Goal: Check status: Check status

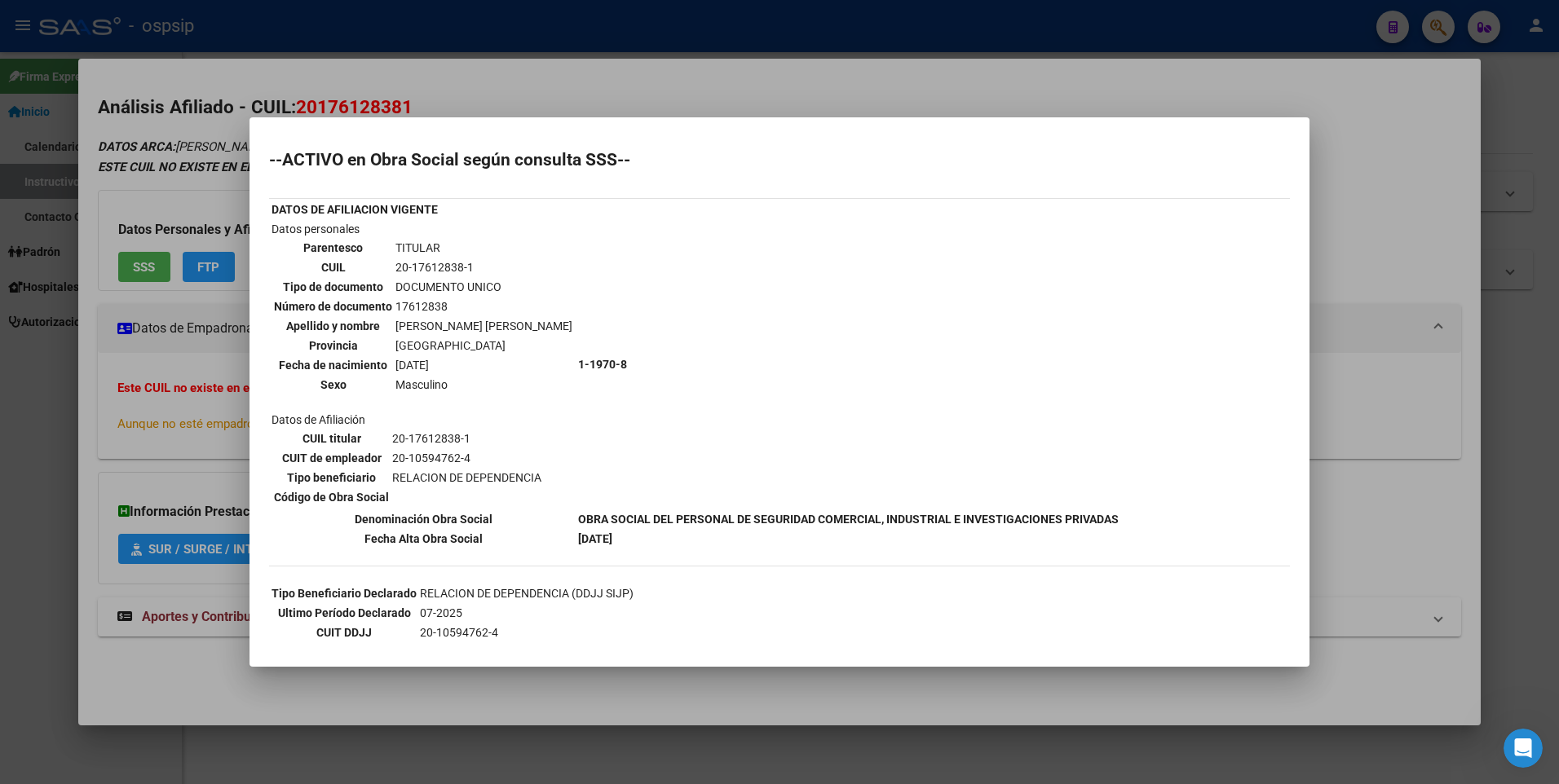
drag, startPoint x: 433, startPoint y: 91, endPoint x: 446, endPoint y: 46, distance: 46.8
click at [433, 89] on div at bounding box center [779, 392] width 1559 height 784
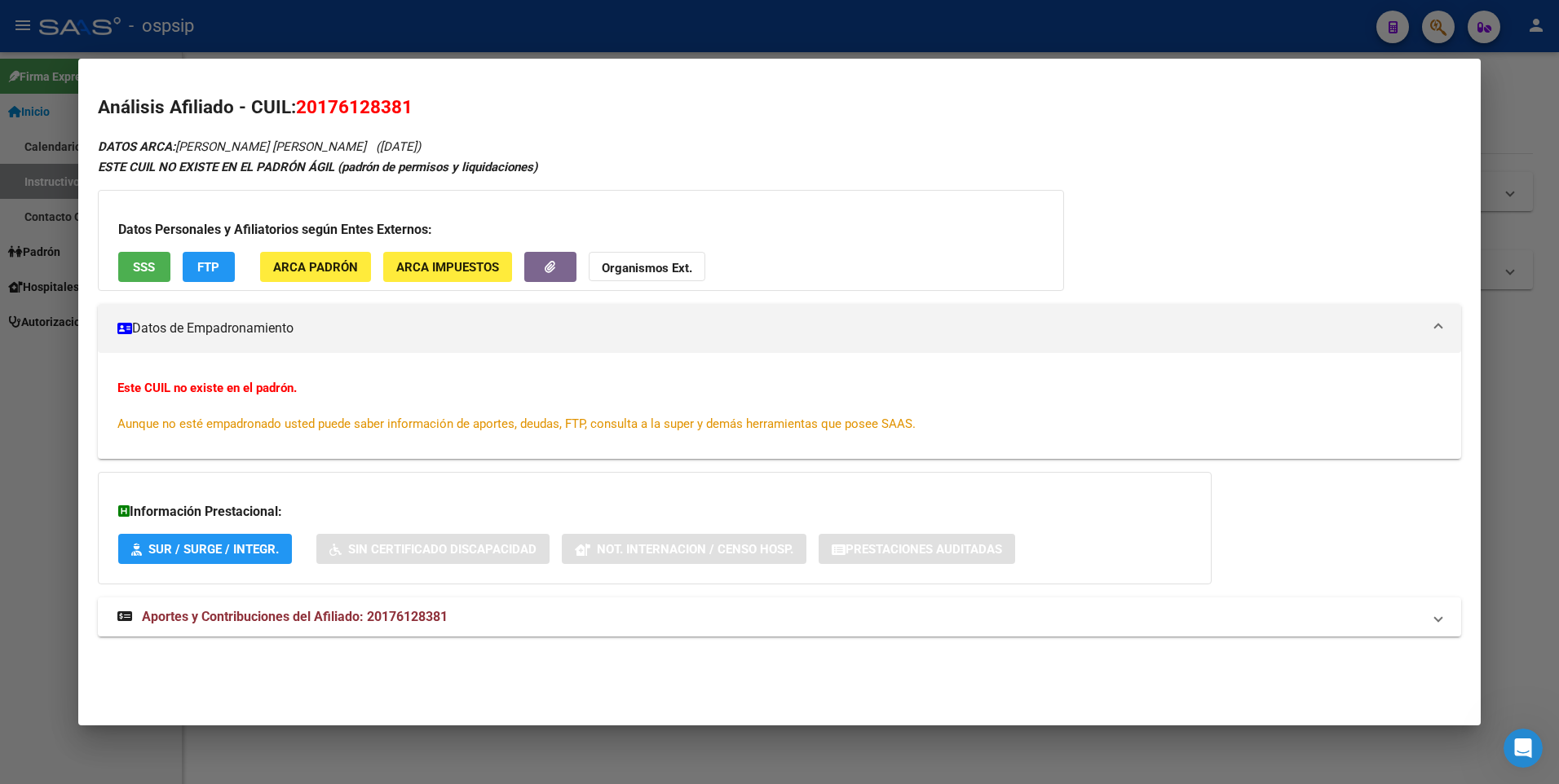
click at [446, 40] on div at bounding box center [779, 392] width 1559 height 784
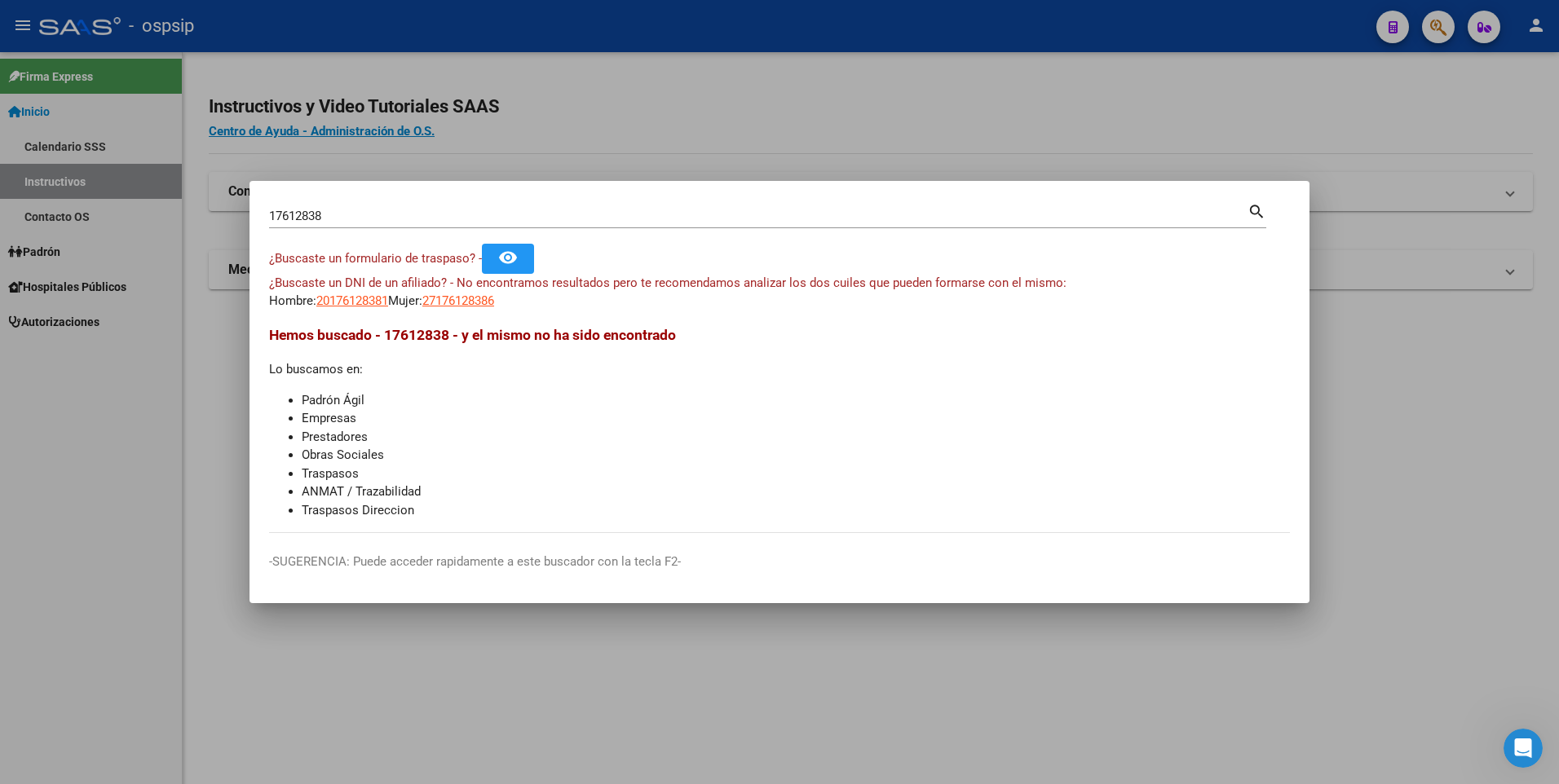
click at [415, 211] on input "17612838" at bounding box center [758, 216] width 978 height 15
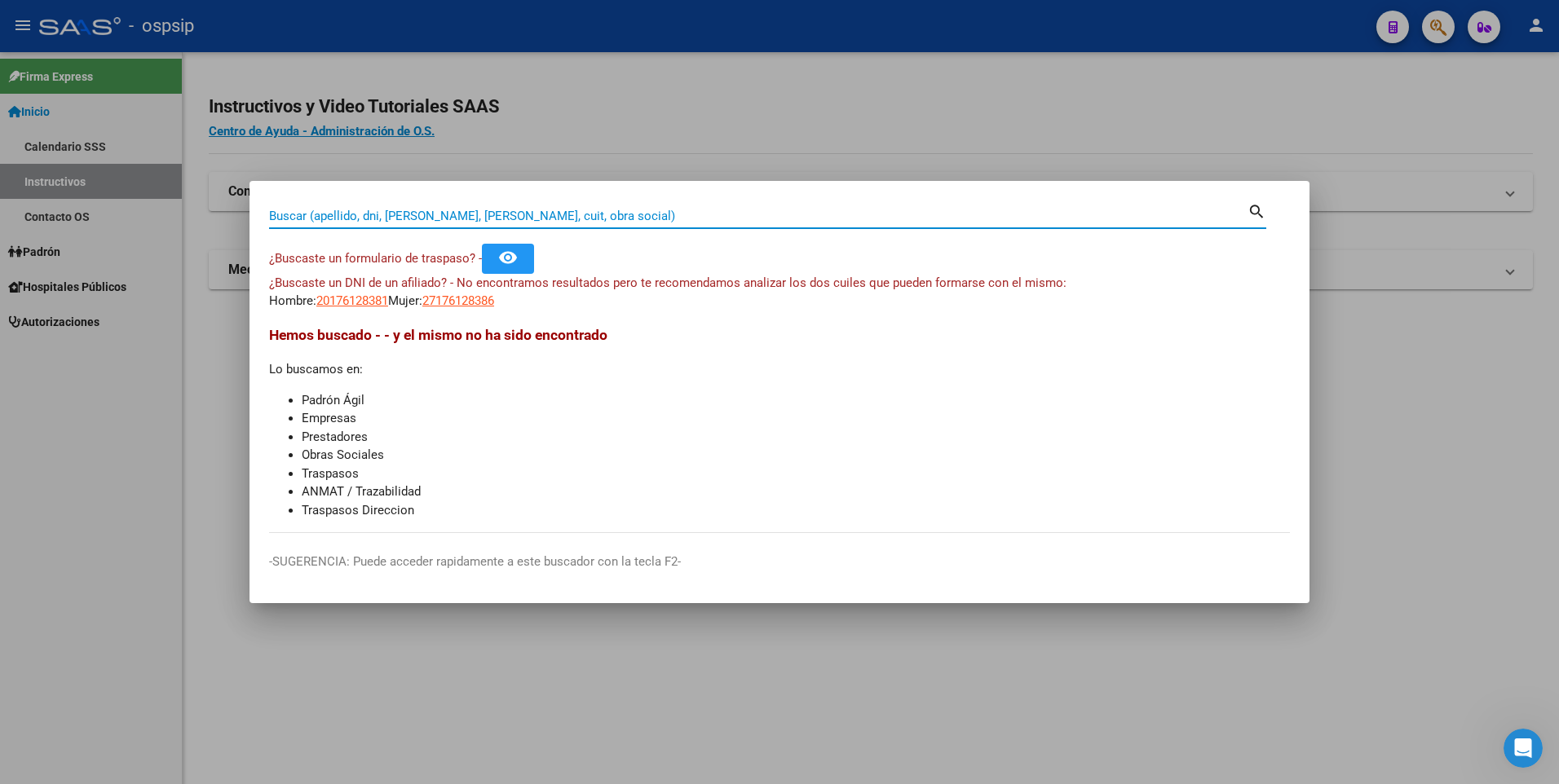
paste input "17612838"
type input "17612838"
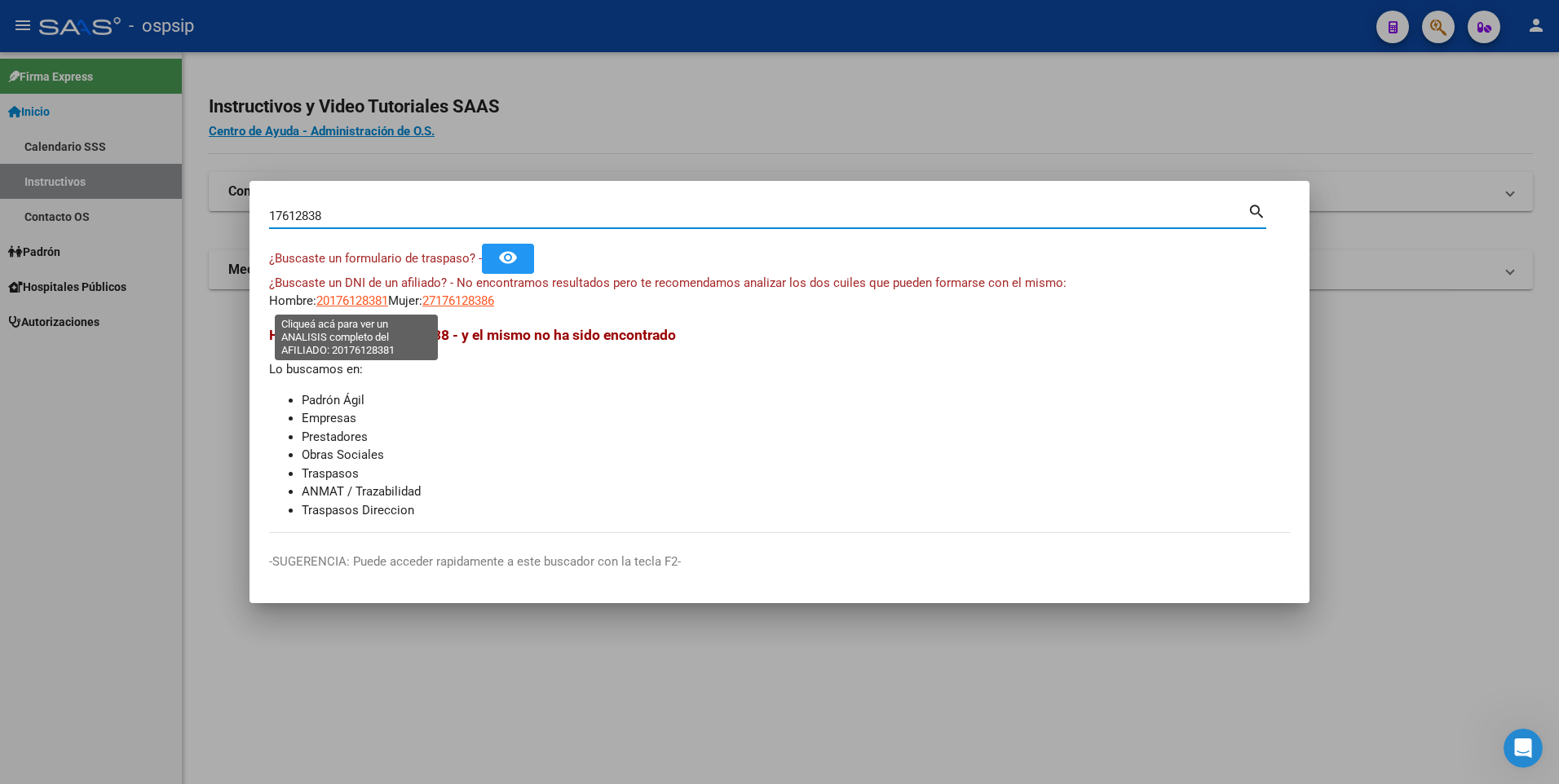
click at [359, 306] on span "20176128381" at bounding box center [353, 301] width 72 height 15
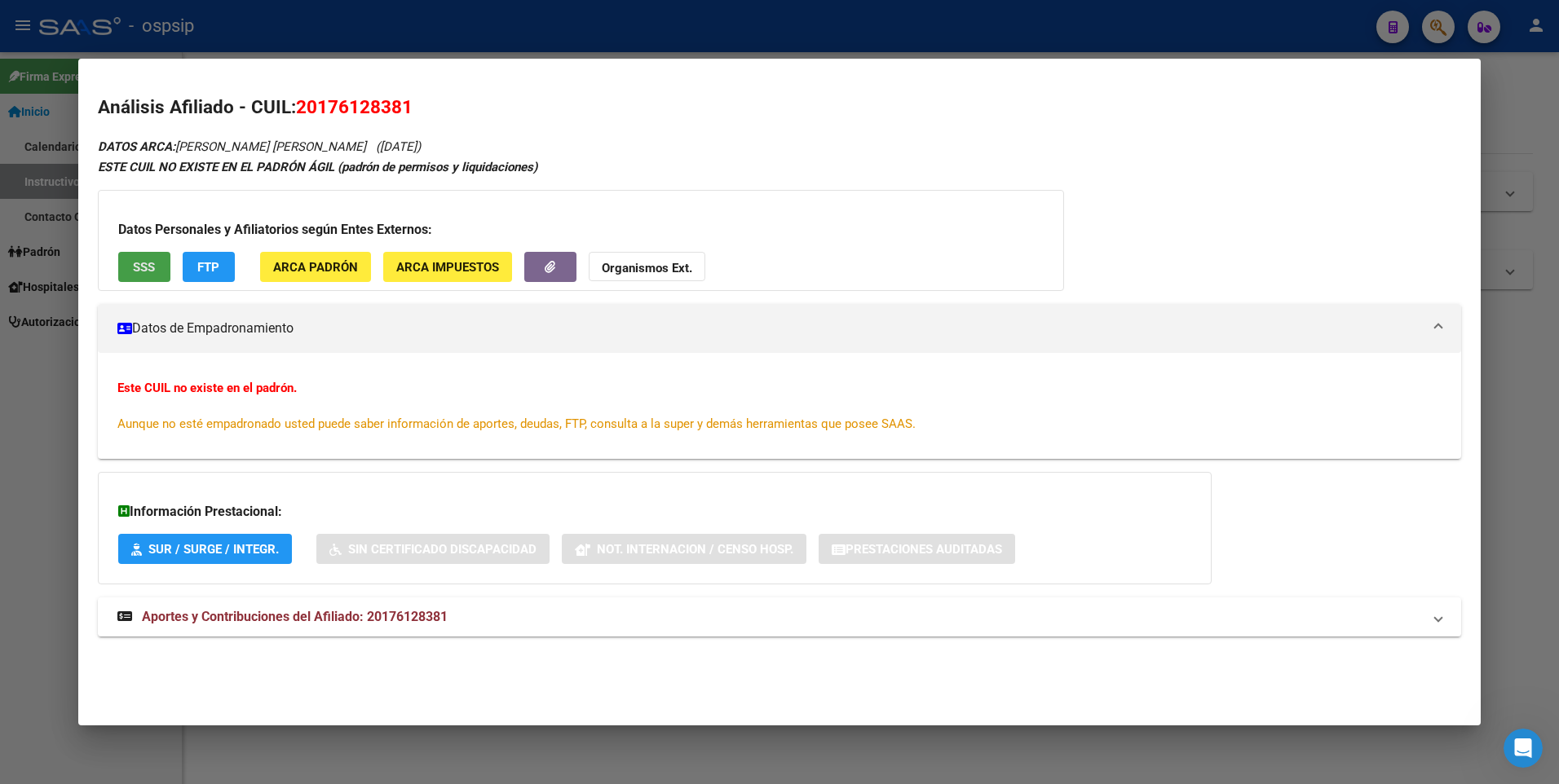
click at [134, 262] on span "SSS" at bounding box center [144, 267] width 22 height 15
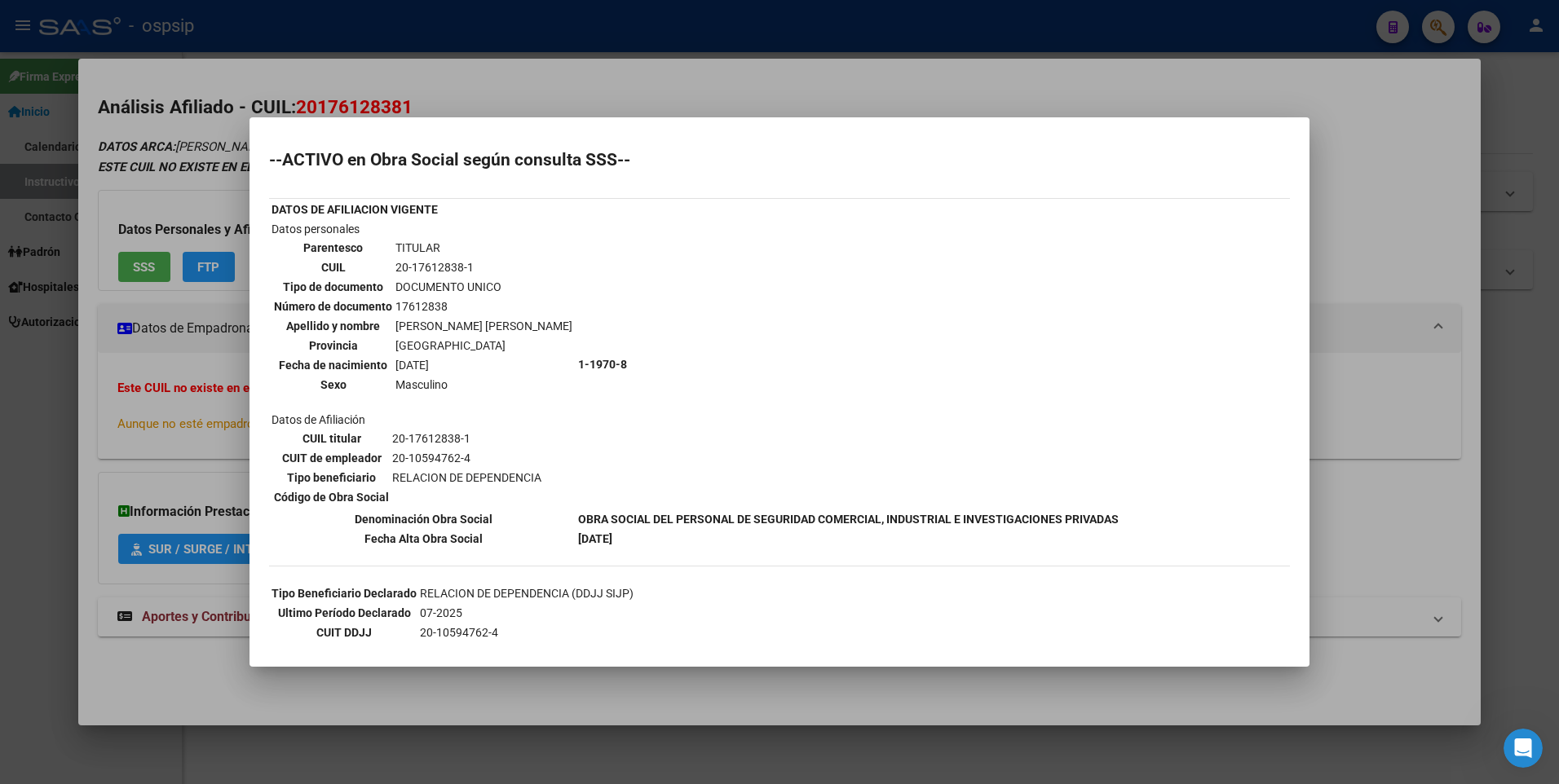
drag, startPoint x: 473, startPoint y: 81, endPoint x: 463, endPoint y: 57, distance: 26.0
click at [473, 78] on div at bounding box center [779, 392] width 1559 height 784
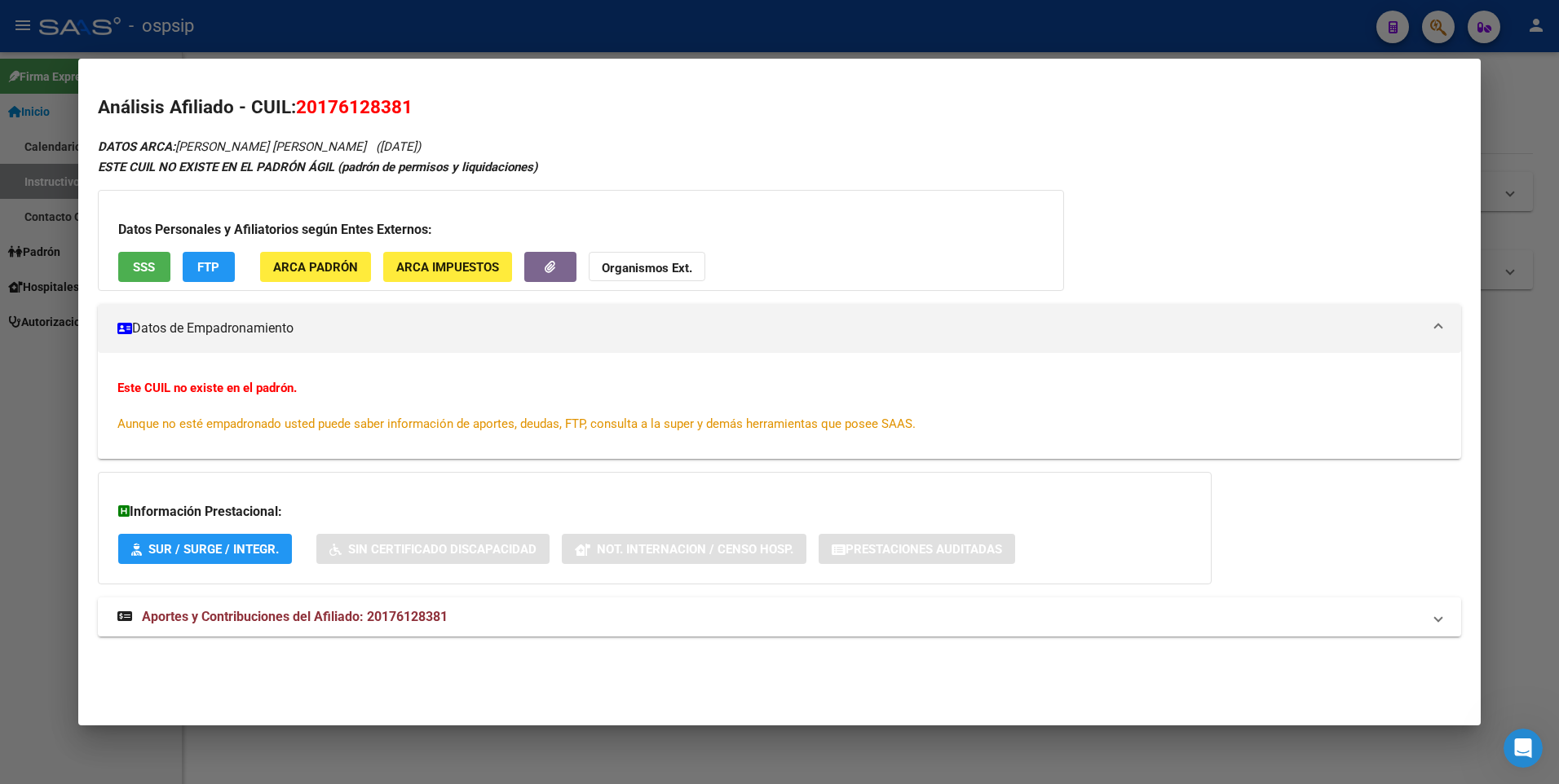
click at [454, 43] on div at bounding box center [779, 392] width 1559 height 784
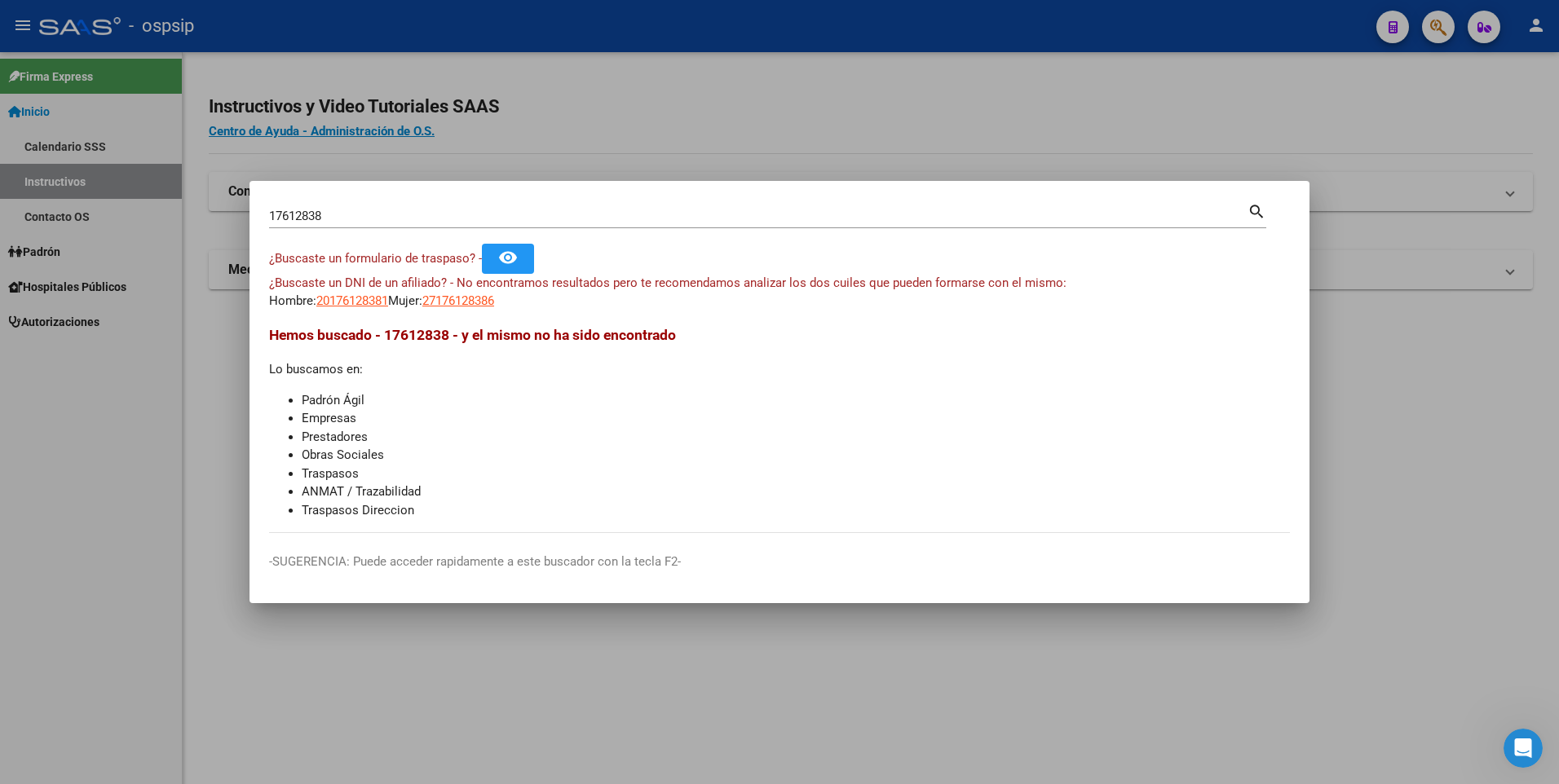
click at [455, 215] on input "17612838" at bounding box center [758, 216] width 978 height 15
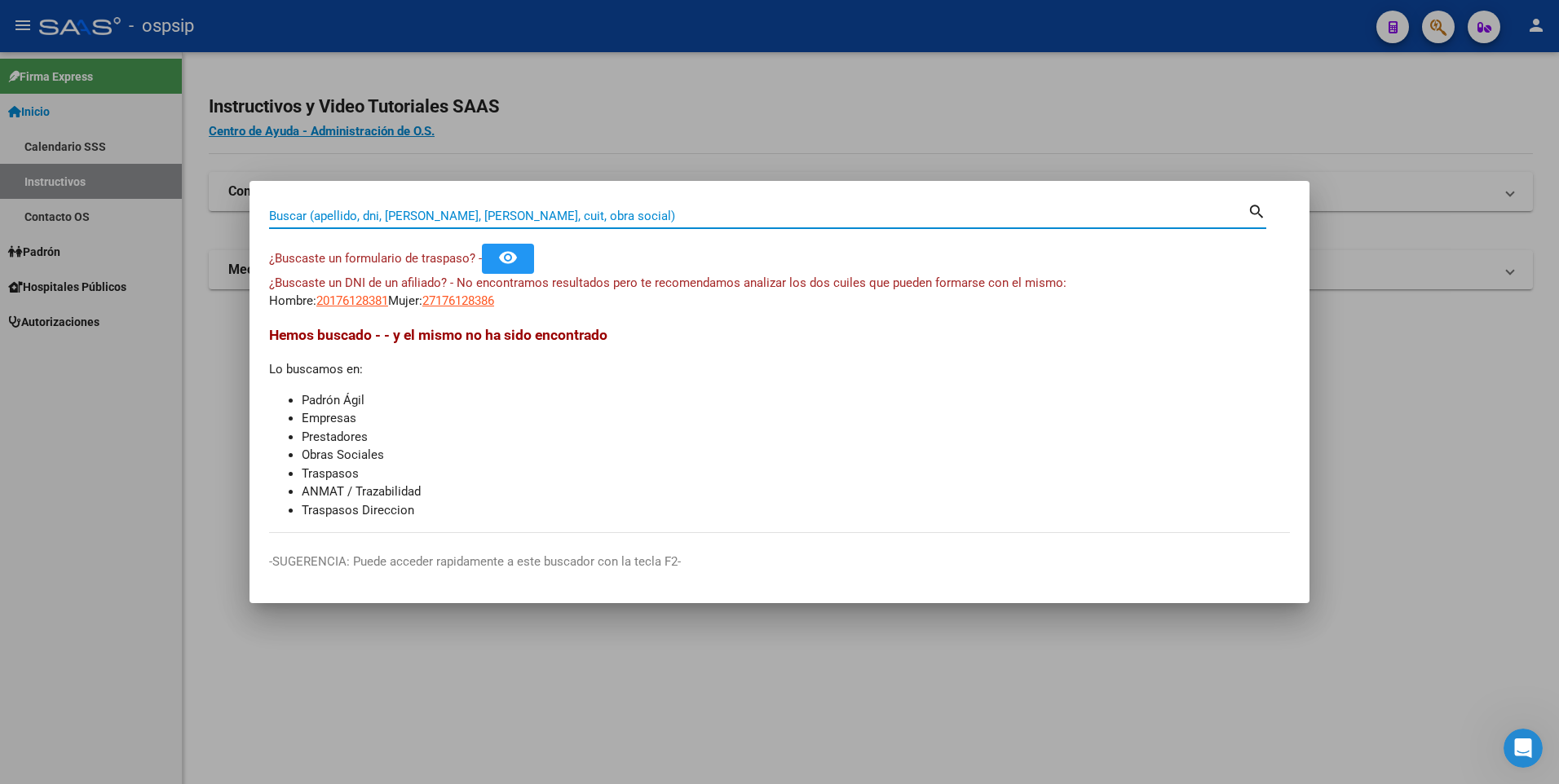
paste input "14709240"
type input "14709240"
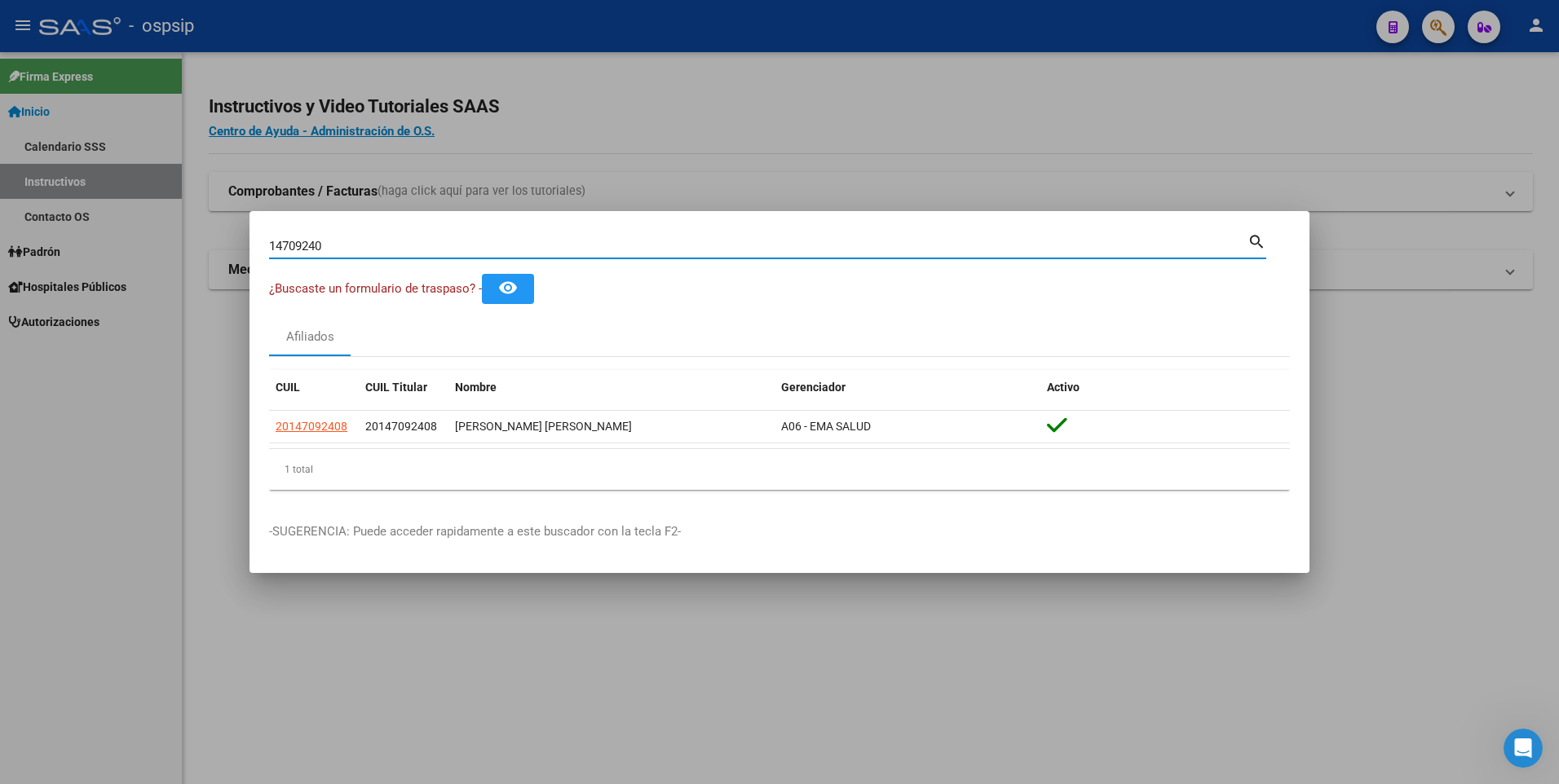
click at [611, 248] on input "14709240" at bounding box center [758, 246] width 978 height 15
paste input "32068774"
type input "32068774"
